Goal: Information Seeking & Learning: Learn about a topic

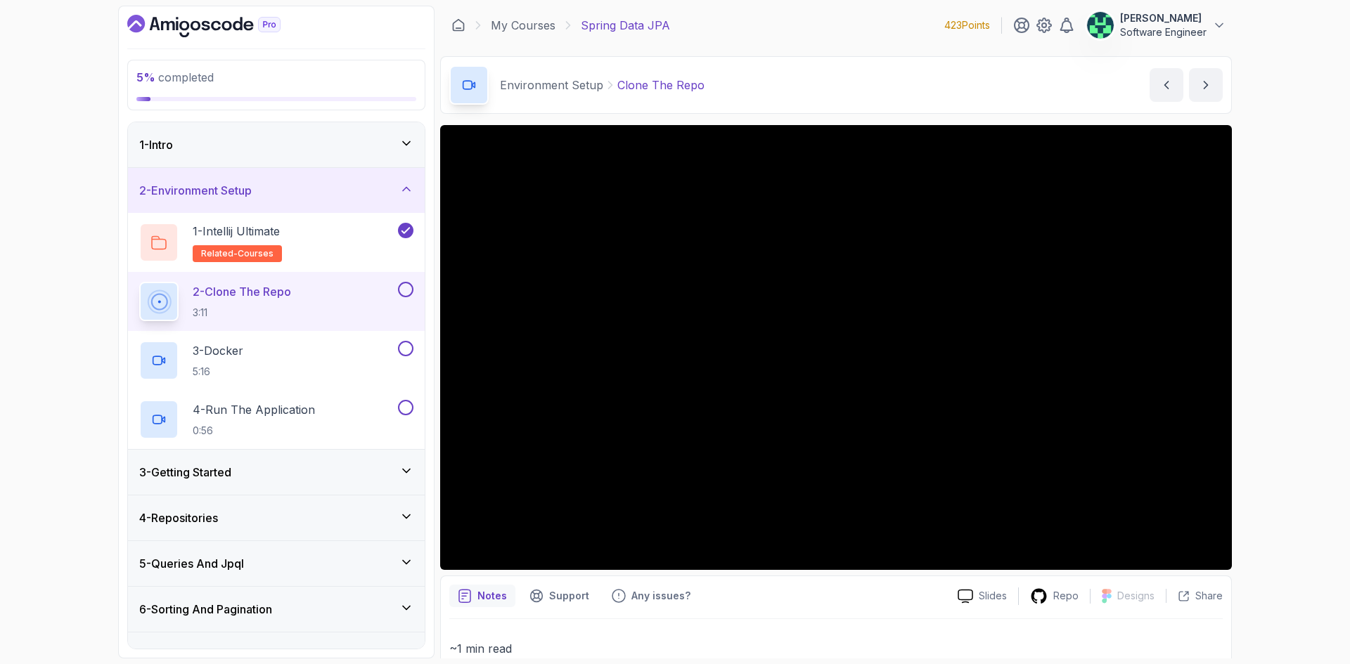
click at [1298, 484] on div "5 % completed 1 - Intro 2 - Environment Setup 1 - Intellij Ultimate related-cou…" at bounding box center [675, 332] width 1350 height 664
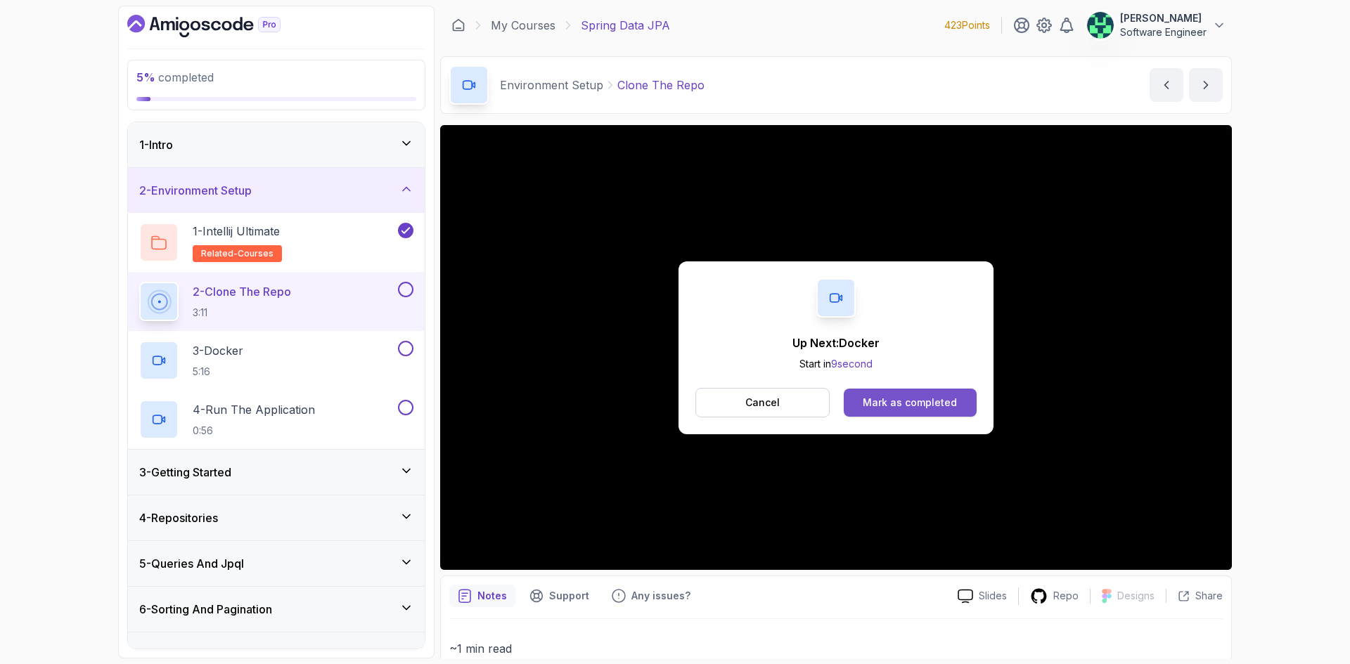
click at [916, 403] on div "Mark as completed" at bounding box center [909, 403] width 94 height 14
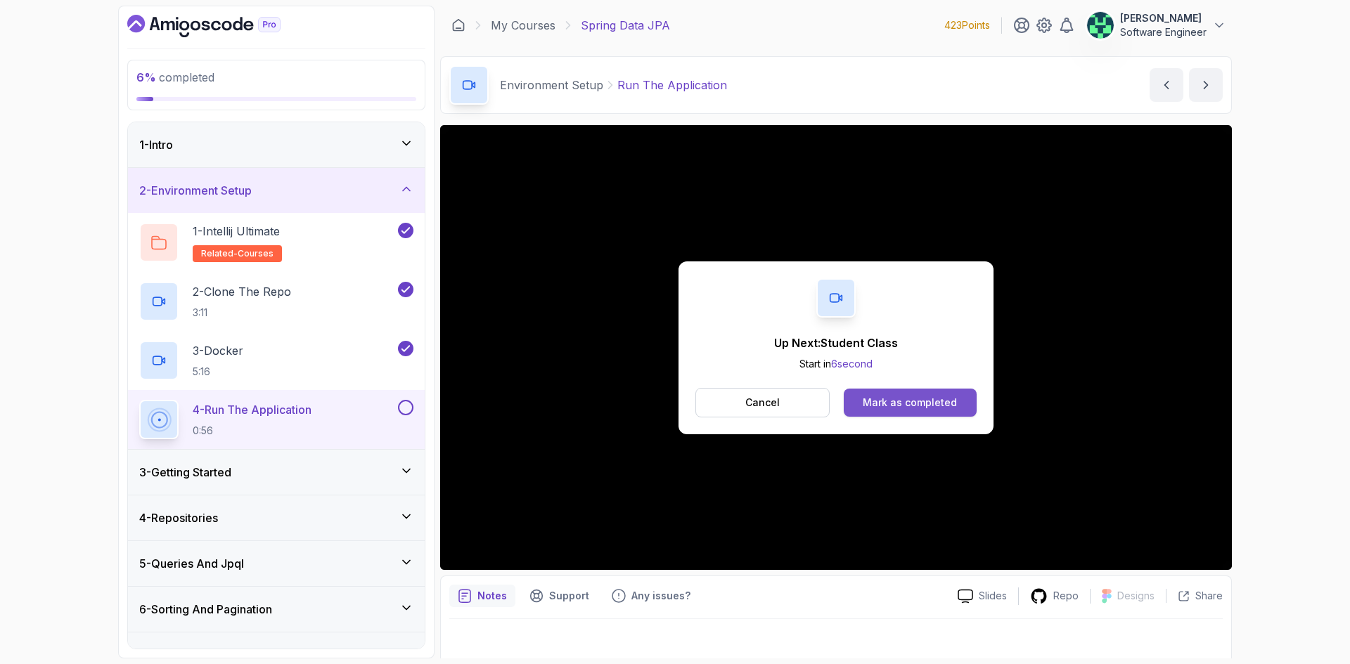
click at [930, 398] on div "Mark as completed" at bounding box center [909, 403] width 94 height 14
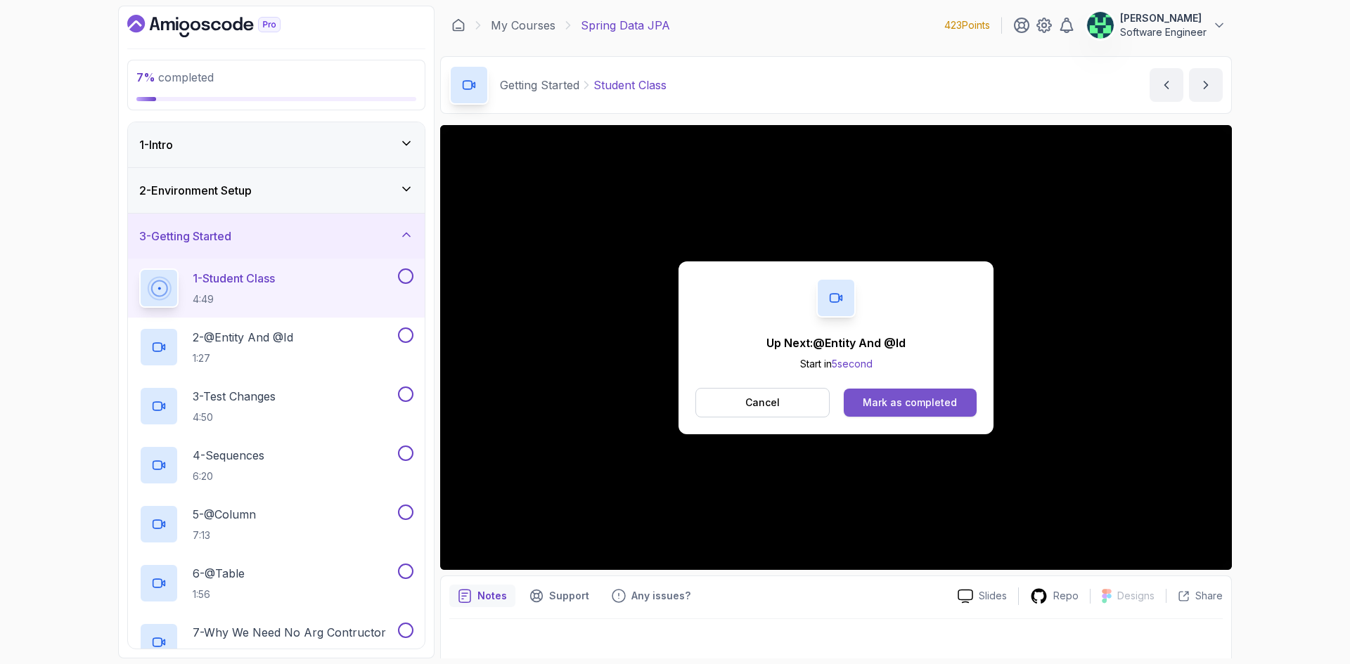
click at [874, 402] on div "Mark as completed" at bounding box center [909, 403] width 94 height 14
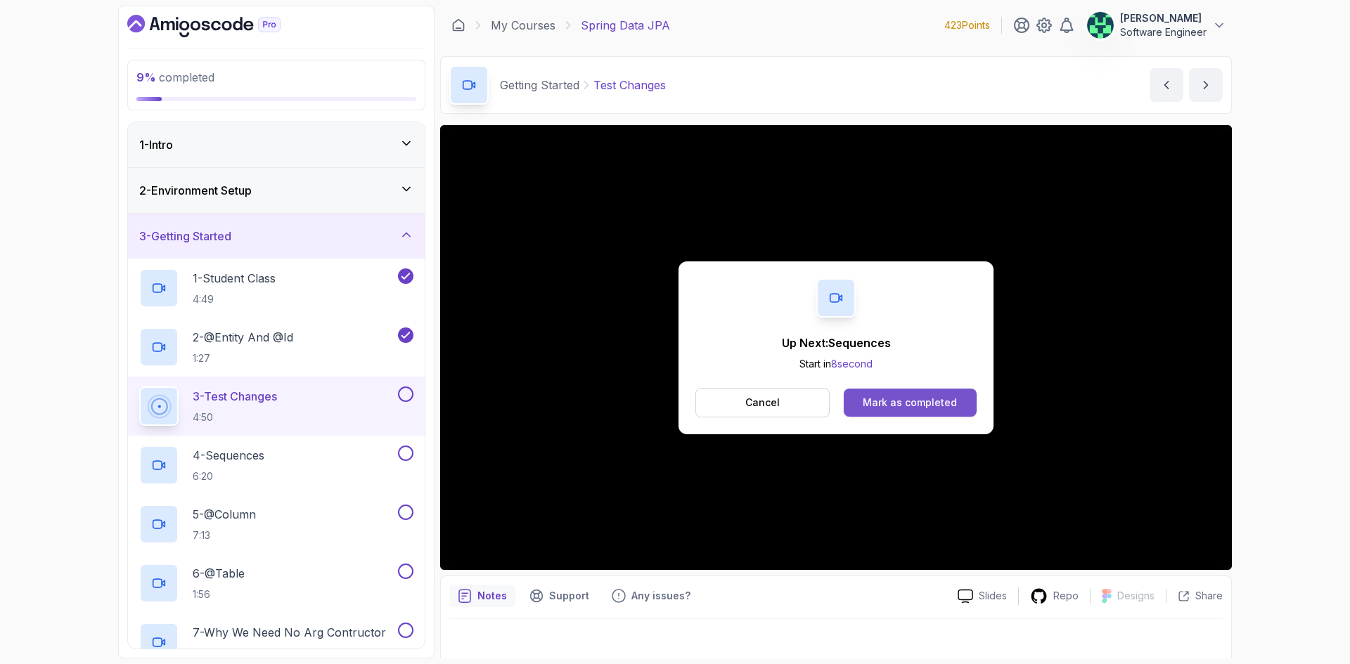
click at [895, 393] on button "Mark as completed" at bounding box center [909, 403] width 133 height 28
